Goal: Navigation & Orientation: Find specific page/section

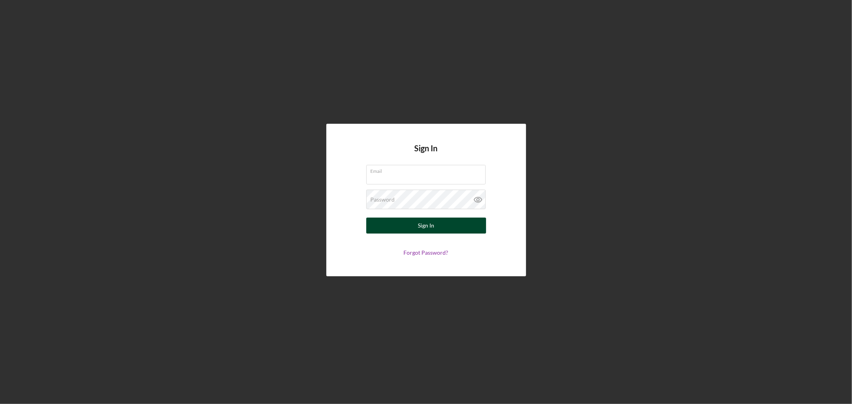
type input "[EMAIL_ADDRESS][DOMAIN_NAME]"
click at [413, 225] on button "Sign In" at bounding box center [426, 226] width 120 height 16
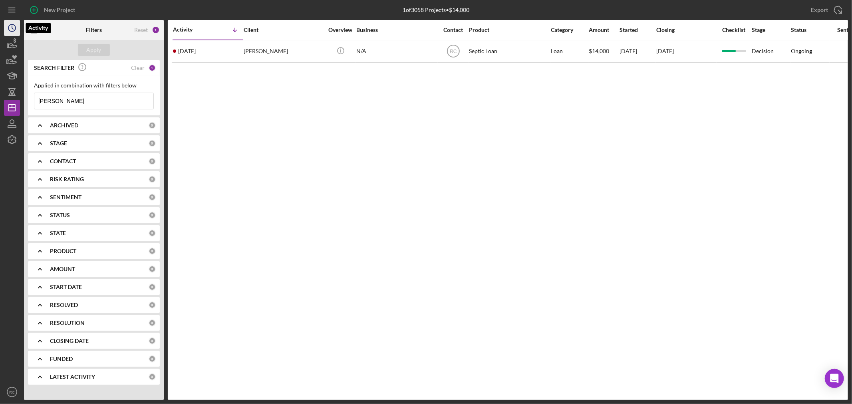
click at [8, 34] on icon "Icon/History" at bounding box center [12, 28] width 20 height 20
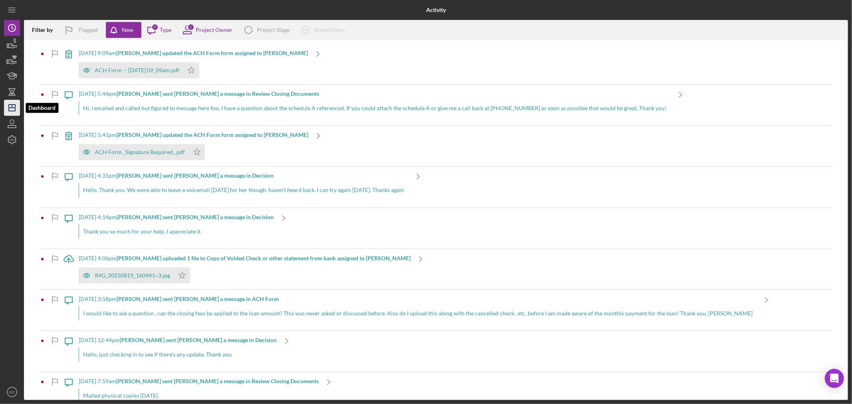
click at [18, 113] on icon "Icon/Dashboard" at bounding box center [12, 108] width 20 height 20
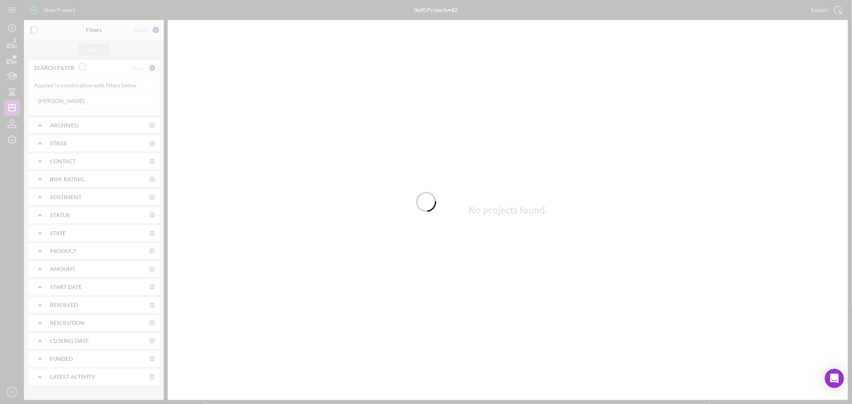
click at [70, 105] on div at bounding box center [426, 202] width 852 height 404
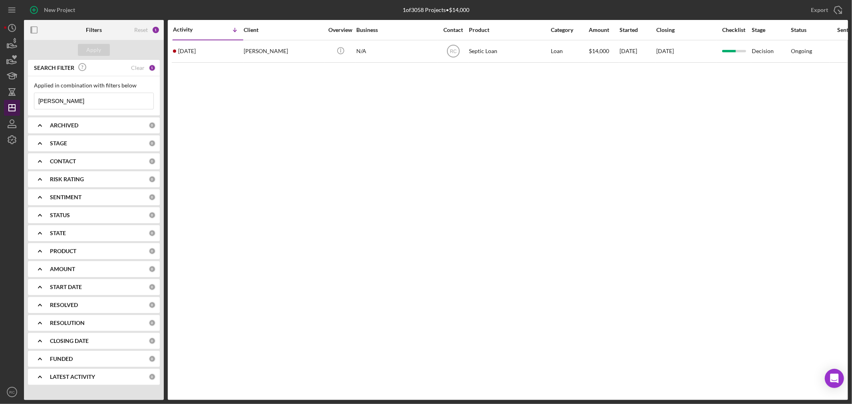
drag, startPoint x: 91, startPoint y: 105, endPoint x: 7, endPoint y: 100, distance: 84.1
click at [7, 100] on div "New Project 1 of 3058 Projects • $14,000 [PERSON_NAME] Export Icon/Export Filte…" at bounding box center [426, 200] width 844 height 400
